Goal: Information Seeking & Learning: Learn about a topic

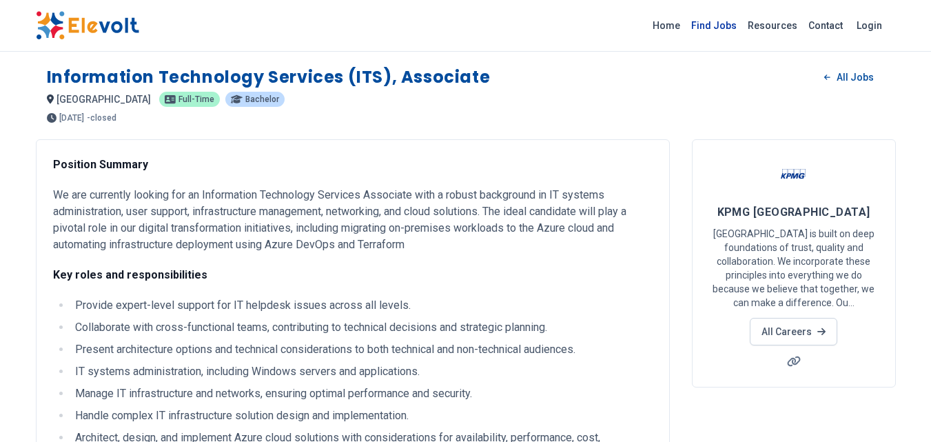
click at [727, 22] on link "Find Jobs" at bounding box center [714, 25] width 57 height 22
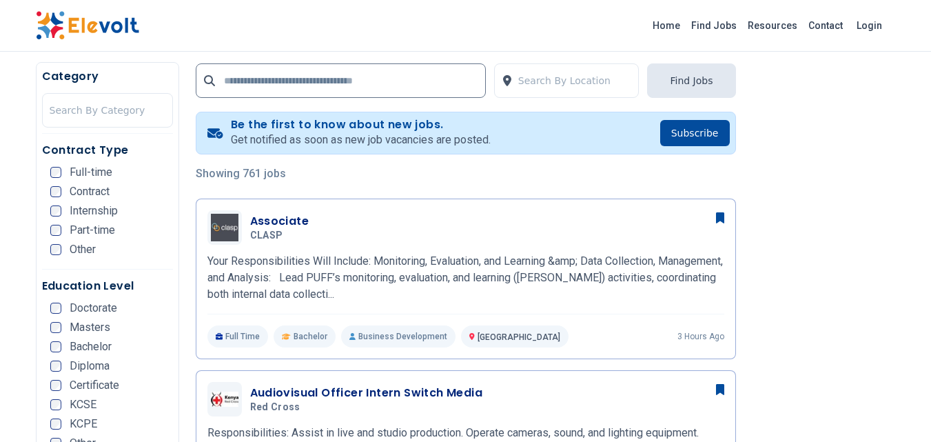
scroll to position [249, 0]
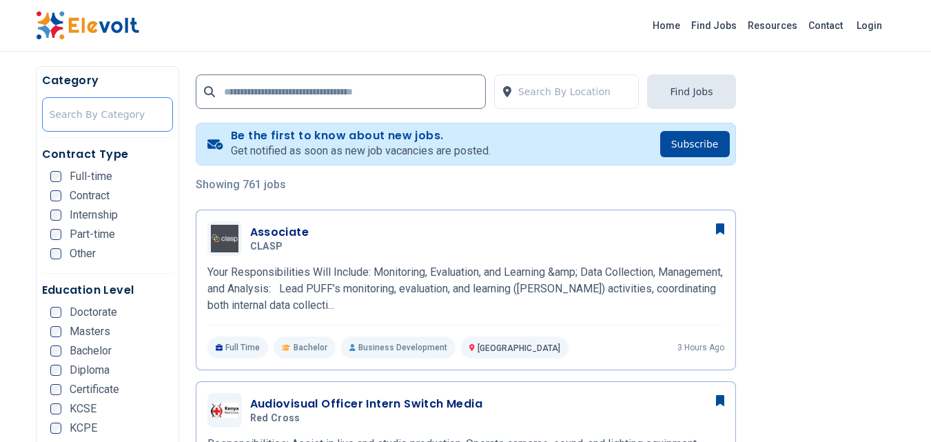
click at [69, 130] on div "Search By Category" at bounding box center [108, 114] width 130 height 33
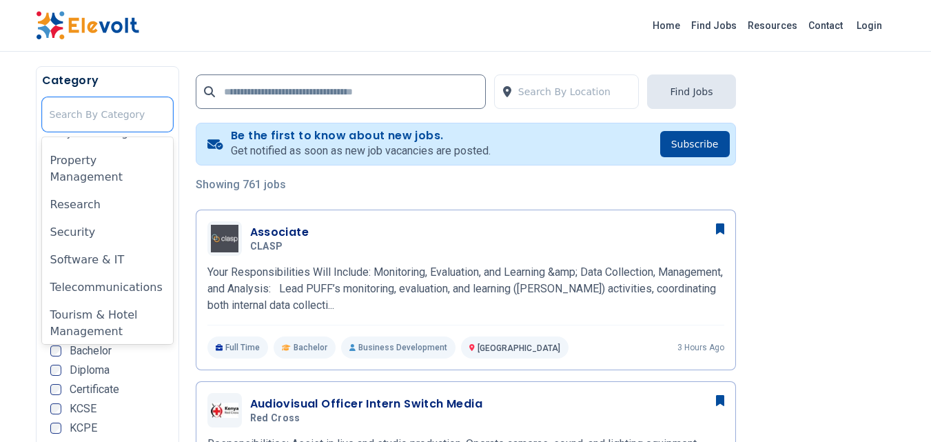
scroll to position [962, 0]
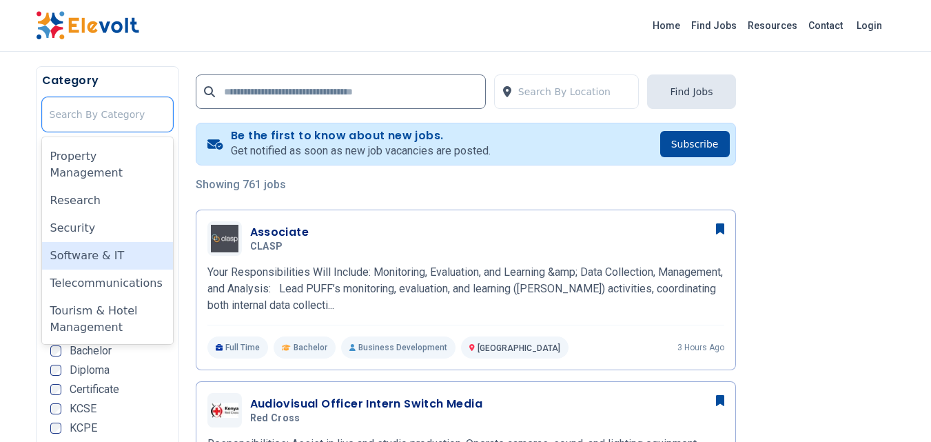
click at [110, 257] on div "Software & IT" at bounding box center [107, 256] width 131 height 28
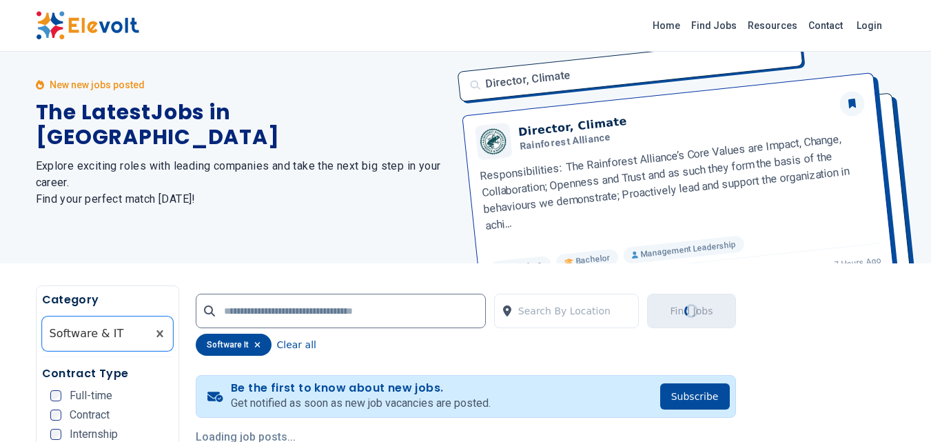
scroll to position [0, 0]
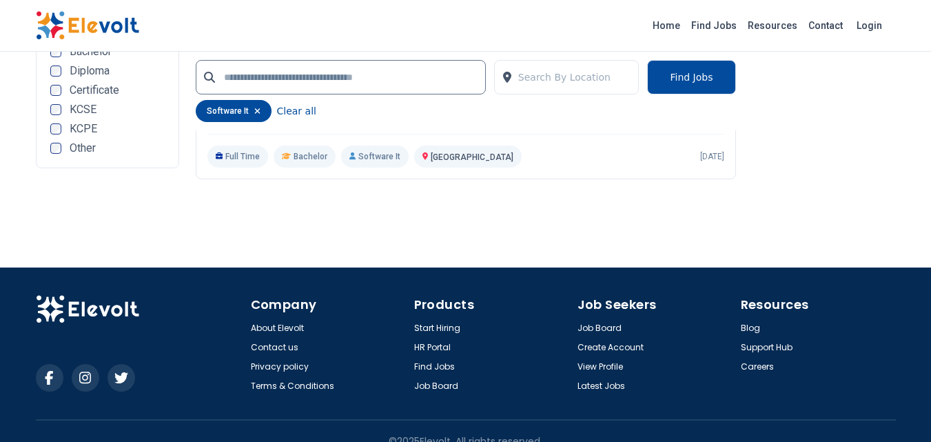
scroll to position [1018, 0]
